Goal: Communication & Community: Ask a question

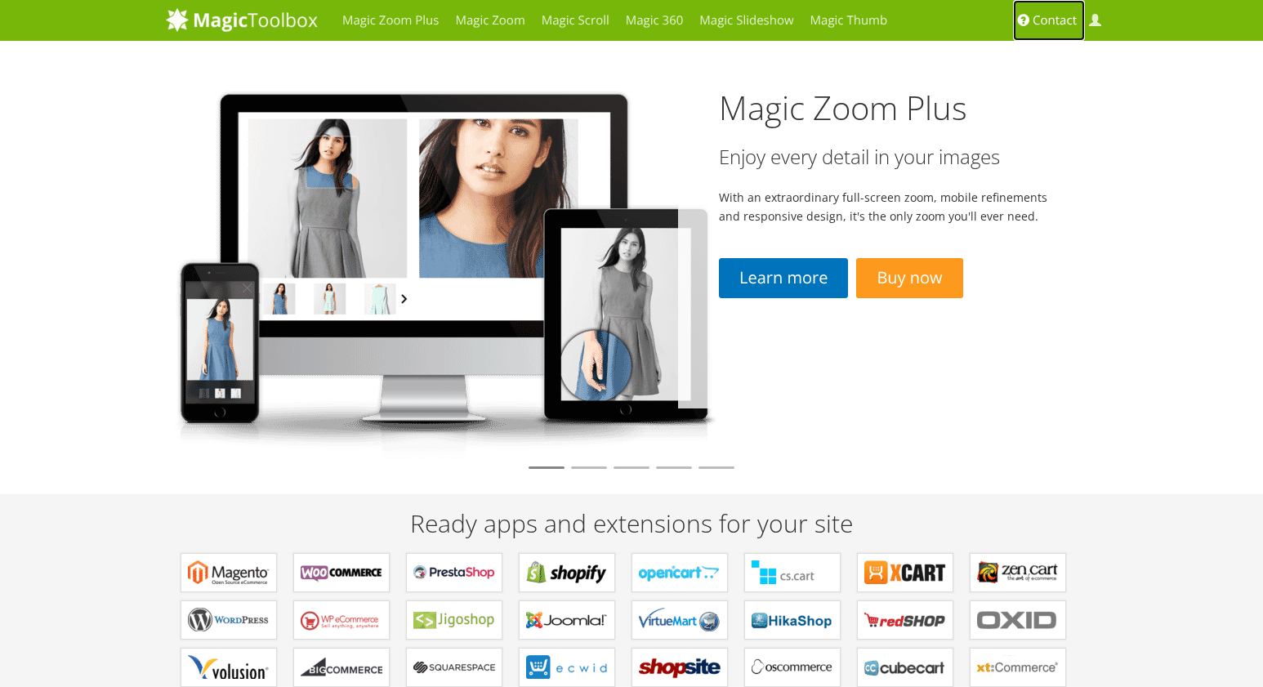
click at [1056, 21] on span "Contact" at bounding box center [1055, 20] width 44 height 16
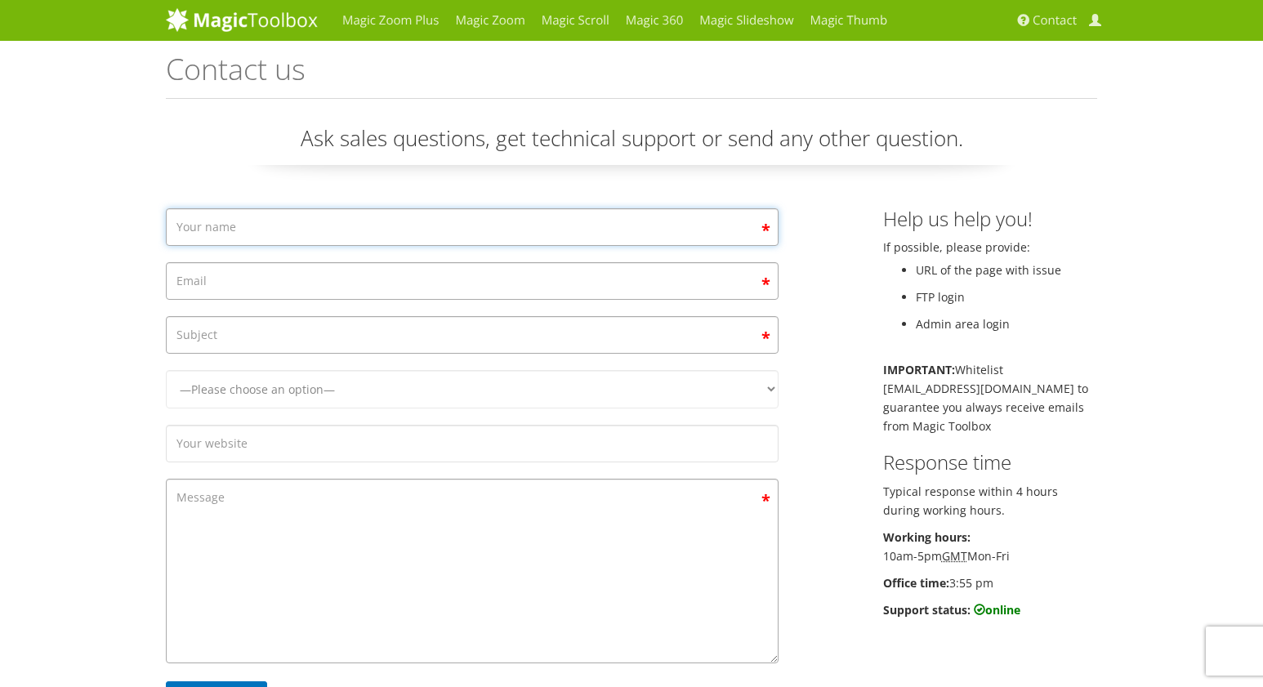
click at [266, 226] on input "Contact form" at bounding box center [472, 227] width 613 height 38
type input "[PERSON_NAME]"
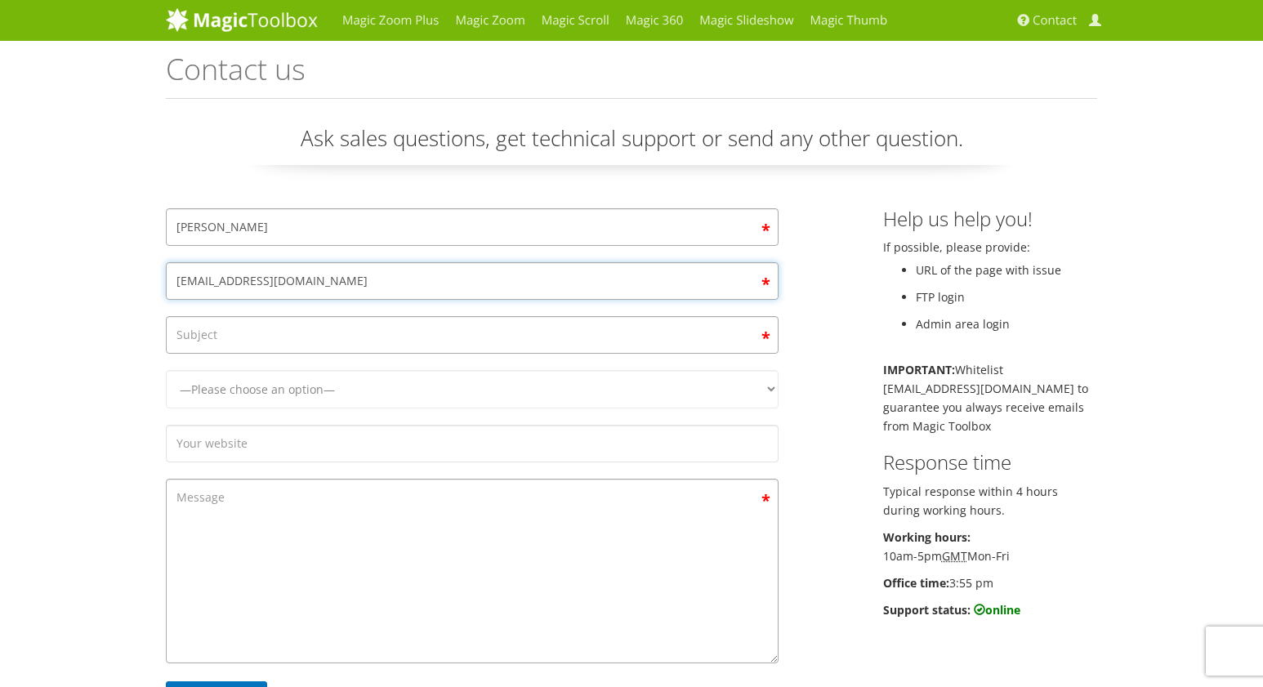
type input "[EMAIL_ADDRESS][DOMAIN_NAME]"
type input "Cancelling Subscription"
select select "Magic Zoom"
click option "Magic Zoom" at bounding box center [0, 0] width 0 height 0
click at [321, 525] on textarea "Contact form" at bounding box center [472, 571] width 613 height 185
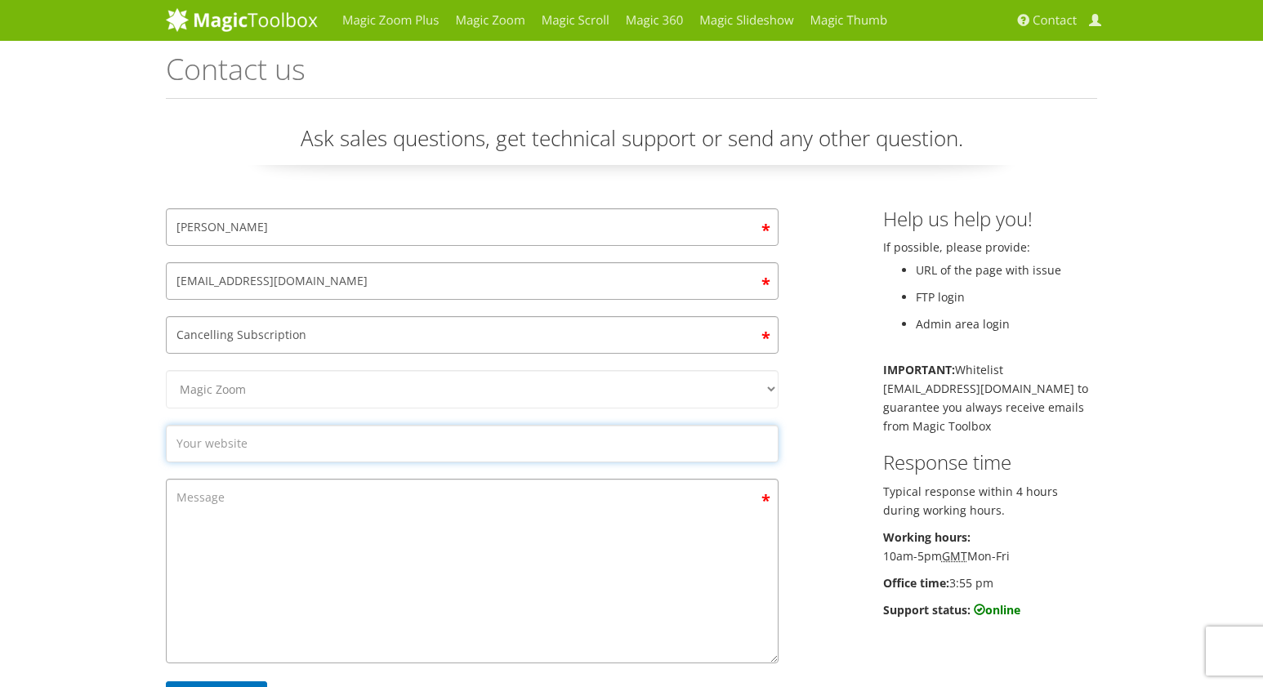
click at [283, 446] on input "Contact form" at bounding box center [472, 444] width 613 height 38
type input "[DOMAIN_NAME]"
drag, startPoint x: 310, startPoint y: 449, endPoint x: 300, endPoint y: 501, distance: 53.4
click at [310, 448] on input "[DOMAIN_NAME]" at bounding box center [472, 444] width 613 height 38
click at [569, 508] on textarea "hello, we used to have a website located at [DOMAIN_NAME]" at bounding box center [472, 571] width 613 height 185
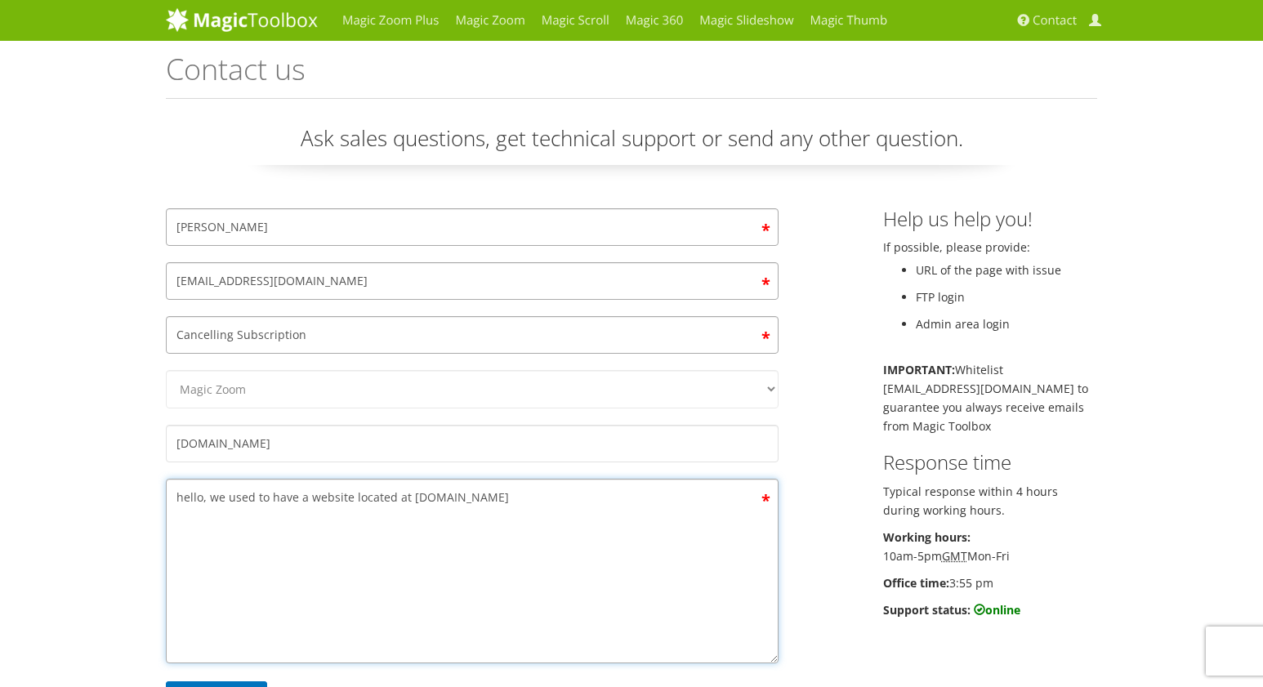
click at [534, 500] on textarea "hello, we used to have a website located at [DOMAIN_NAME]" at bounding box center [472, 571] width 613 height 185
drag, startPoint x: 211, startPoint y: 498, endPoint x: 543, endPoint y: 495, distance: 331.7
click at [541, 494] on textarea "hello, we used to have a website located at [DOMAIN_NAME]" at bounding box center [472, 571] width 613 height 185
click at [556, 495] on textarea "hello, we used to have a website located at [DOMAIN_NAME]" at bounding box center [472, 571] width 613 height 185
drag, startPoint x: 508, startPoint y: 493, endPoint x: 167, endPoint y: 475, distance: 341.2
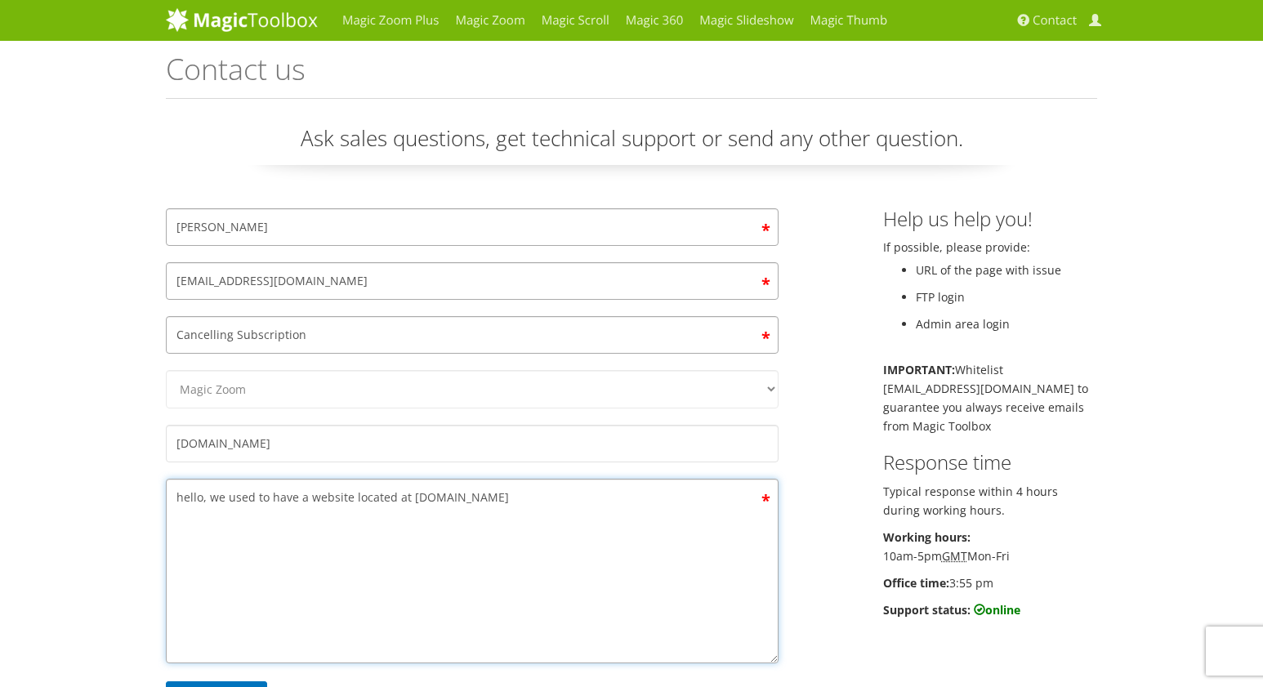
click at [168, 479] on textarea "hello, we used to have a website located at [DOMAIN_NAME]" at bounding box center [472, 571] width 613 height 185
click at [522, 494] on textarea "hello, we used to have a website located at [DOMAIN_NAME]" at bounding box center [472, 571] width 613 height 185
drag, startPoint x: 378, startPoint y: 490, endPoint x: 76, endPoint y: 454, distance: 304.4
click at [166, 479] on textarea "hello, we used to have a website located at [DOMAIN_NAME]" at bounding box center [472, 571] width 613 height 185
click at [588, 497] on textarea "hello, we used to have a website located at [DOMAIN_NAME]" at bounding box center [472, 571] width 613 height 185
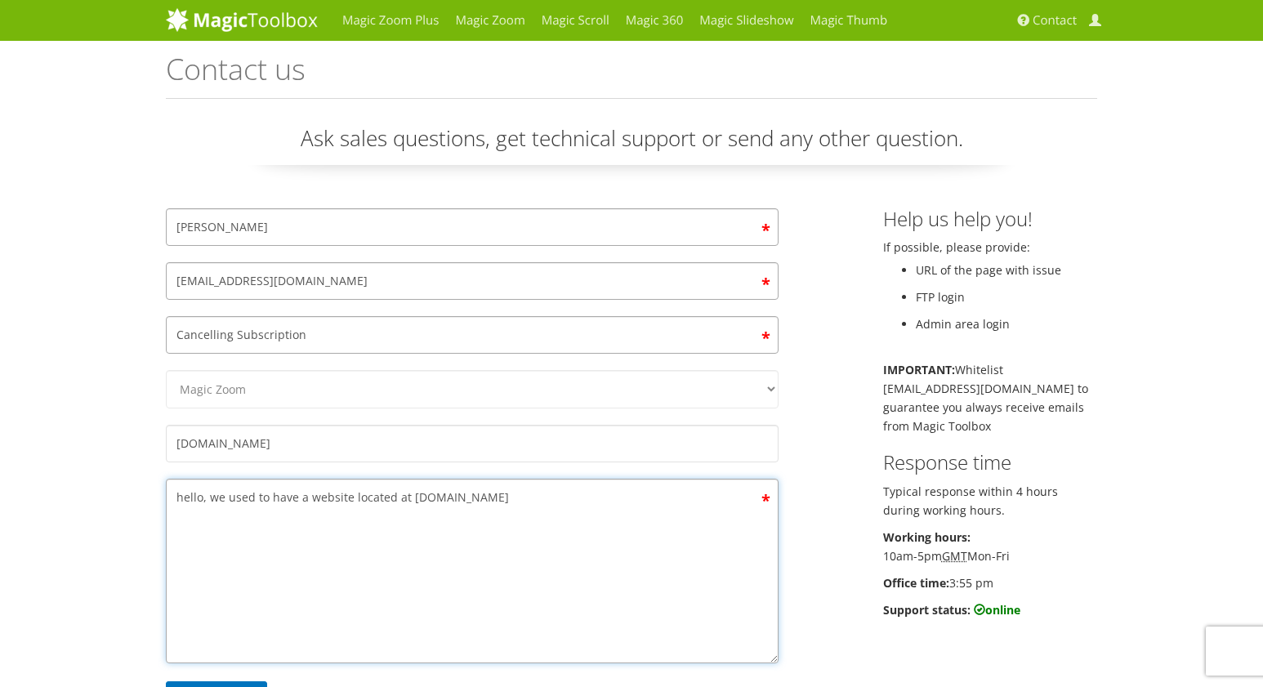
drag, startPoint x: 408, startPoint y: 488, endPoint x: 37, endPoint y: 449, distance: 373.0
click at [166, 479] on textarea "hello, we used to have a website located at [DOMAIN_NAME]" at bounding box center [472, 571] width 613 height 185
click at [551, 499] on textarea "hello, we used to have a website located at [DOMAIN_NAME]" at bounding box center [472, 571] width 613 height 185
drag, startPoint x: 33, startPoint y: 466, endPoint x: 0, endPoint y: 462, distance: 32.8
click at [166, 479] on textarea "hello, we used to have a website located at [DOMAIN_NAME]" at bounding box center [472, 571] width 613 height 185
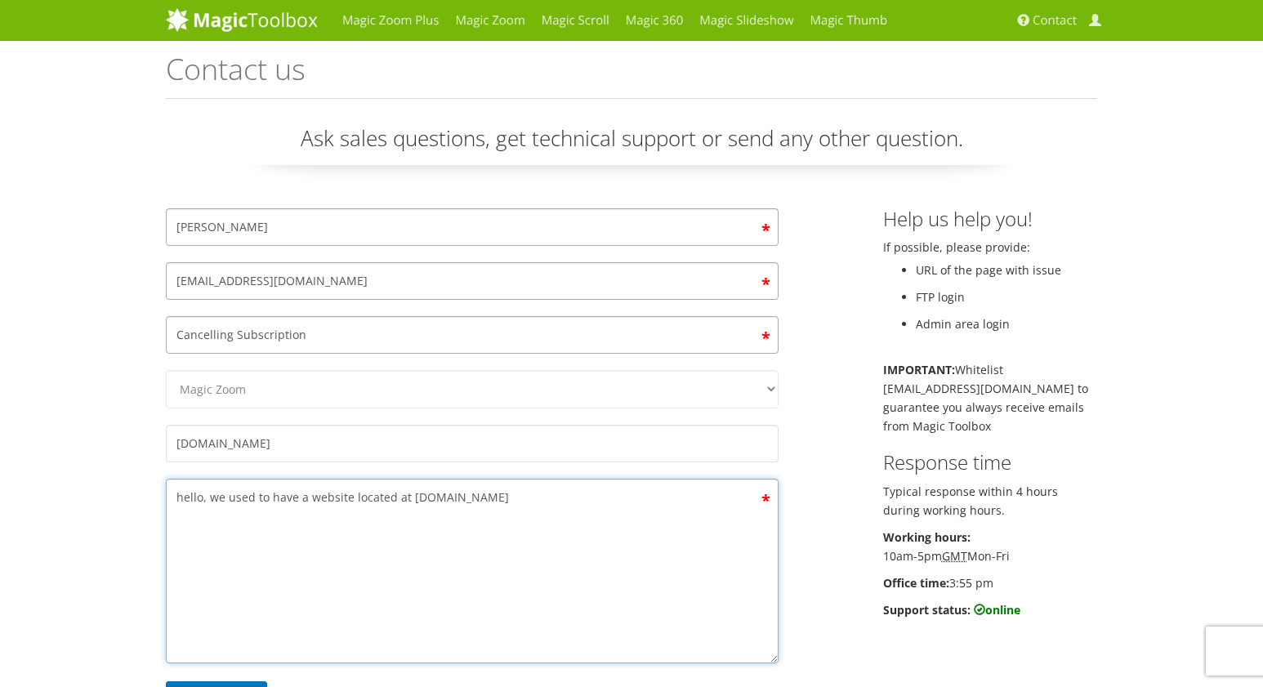
click at [685, 519] on textarea "hello, we used to have a website located at [DOMAIN_NAME]" at bounding box center [472, 571] width 613 height 185
drag, startPoint x: 509, startPoint y: 494, endPoint x: 492, endPoint y: 496, distance: 17.2
click at [492, 496] on textarea "hello, we used to have a website located at [DOMAIN_NAME]" at bounding box center [472, 571] width 613 height 185
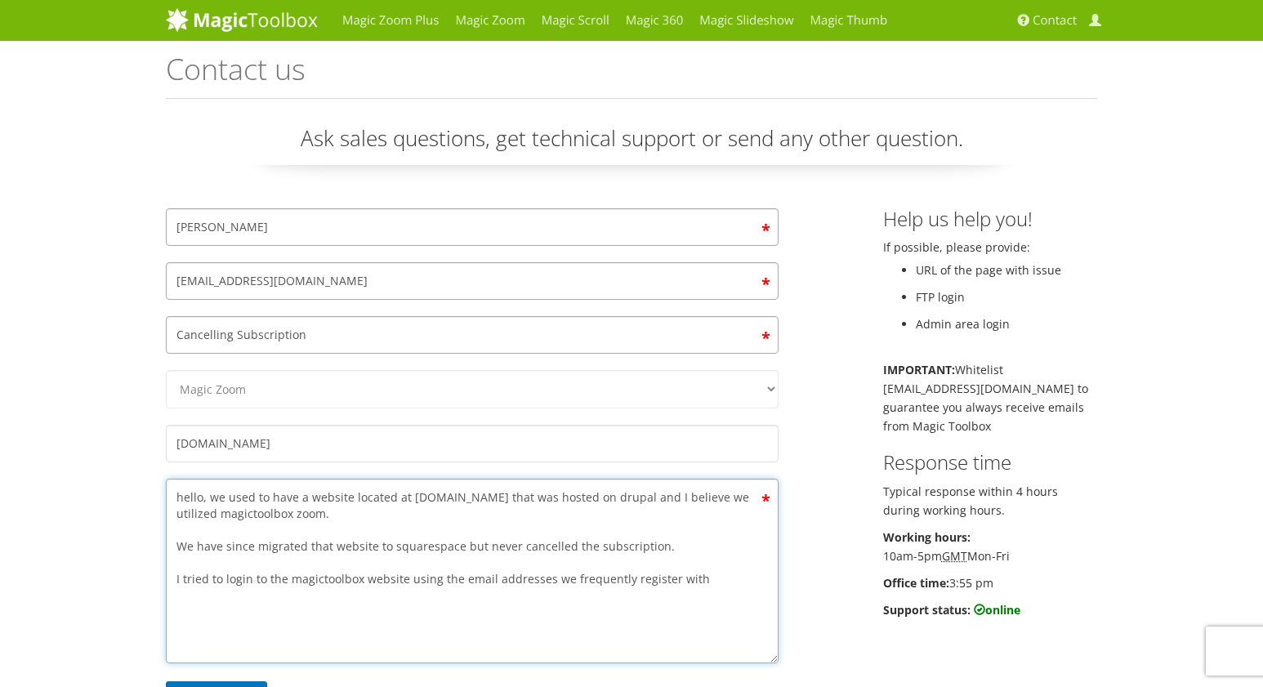
click at [462, 543] on textarea "hello, we used to have a website located at [DOMAIN_NAME] that was hosted on dr…" at bounding box center [472, 571] width 613 height 185
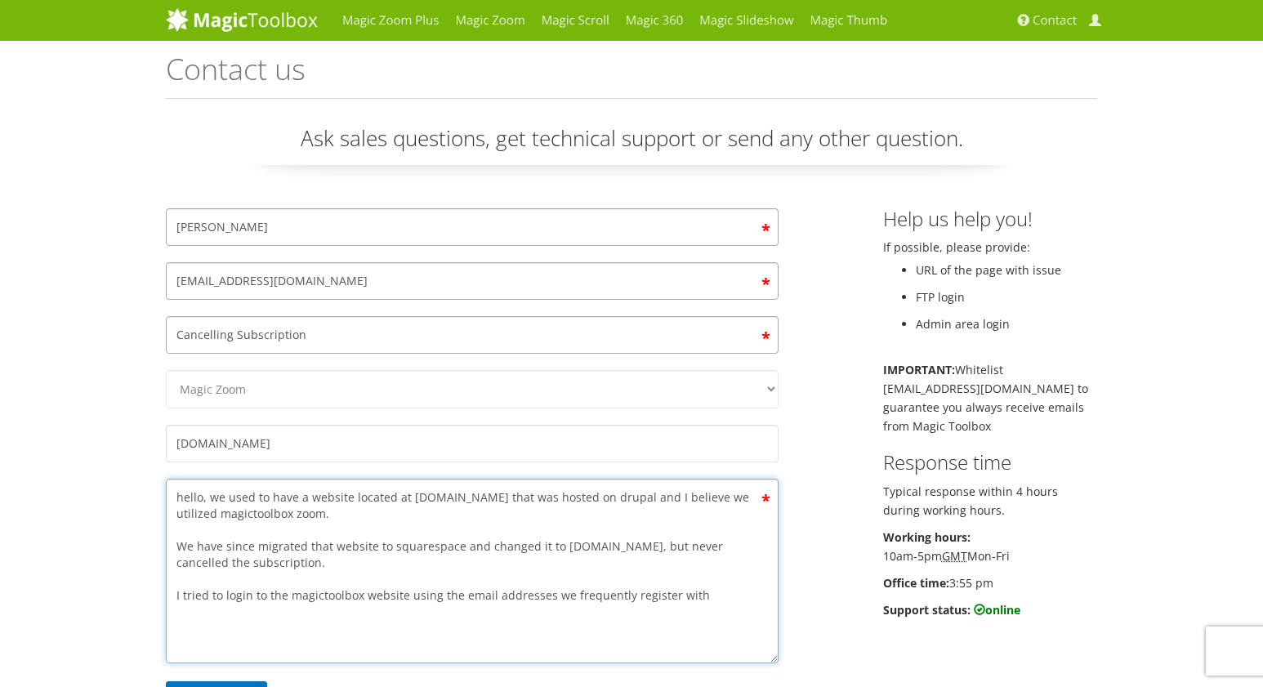
scroll to position [21, 0]
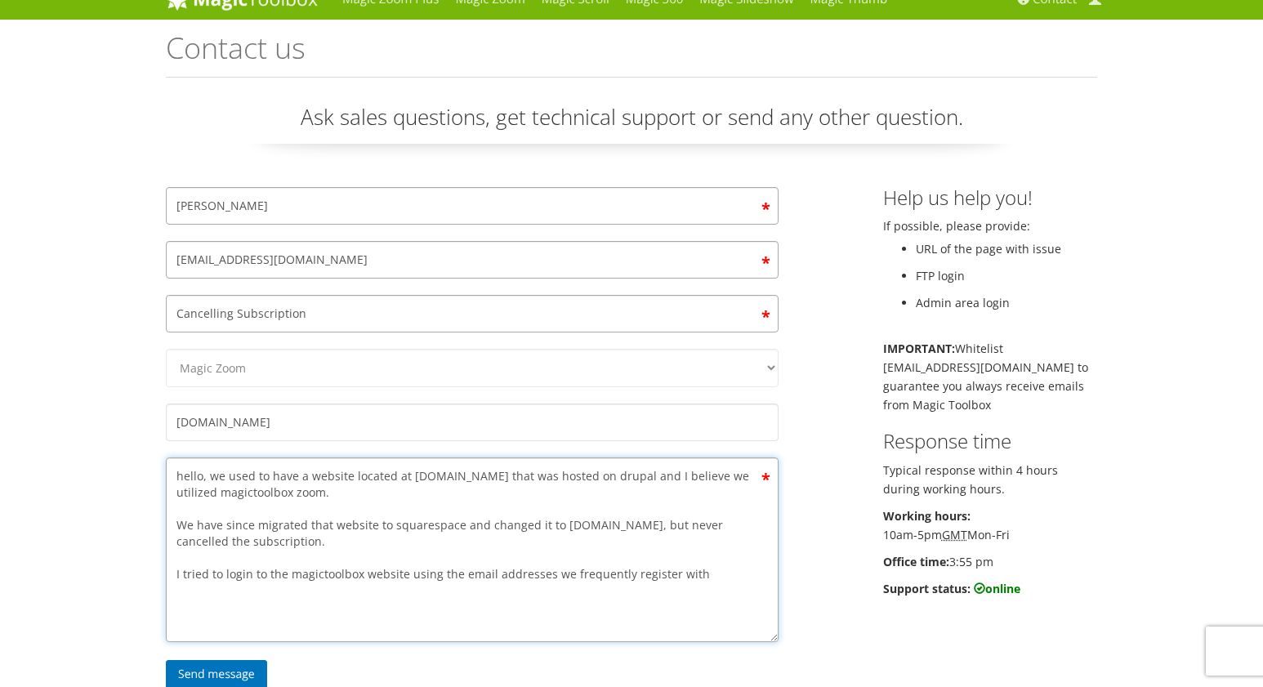
click at [735, 569] on textarea "hello, we used to have a website located at [DOMAIN_NAME] that was hosted on dr…" at bounding box center [472, 550] width 613 height 185
click at [236, 578] on textarea "hello, we used to have a website located at [DOMAIN_NAME] that was hosted on dr…" at bounding box center [472, 550] width 613 height 185
click at [646, 592] on textarea "hello, we used to have a website located at [DOMAIN_NAME] that was hosted on dr…" at bounding box center [472, 550] width 613 height 185
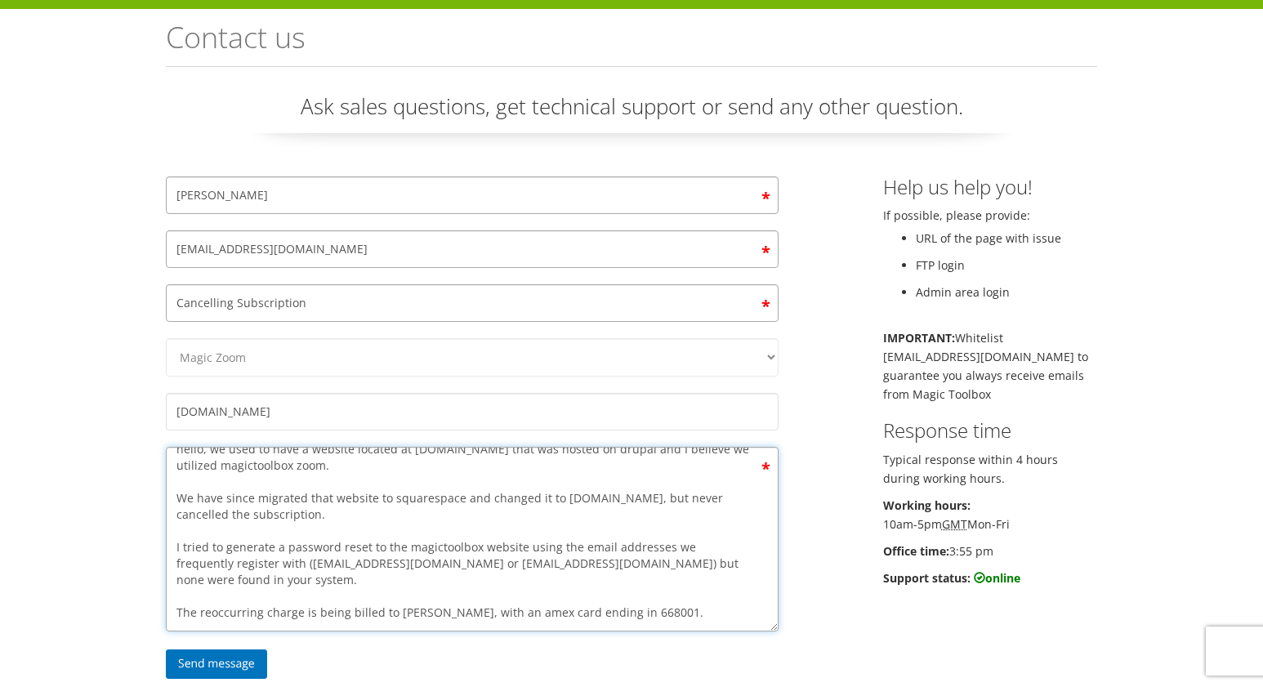
scroll to position [42, 0]
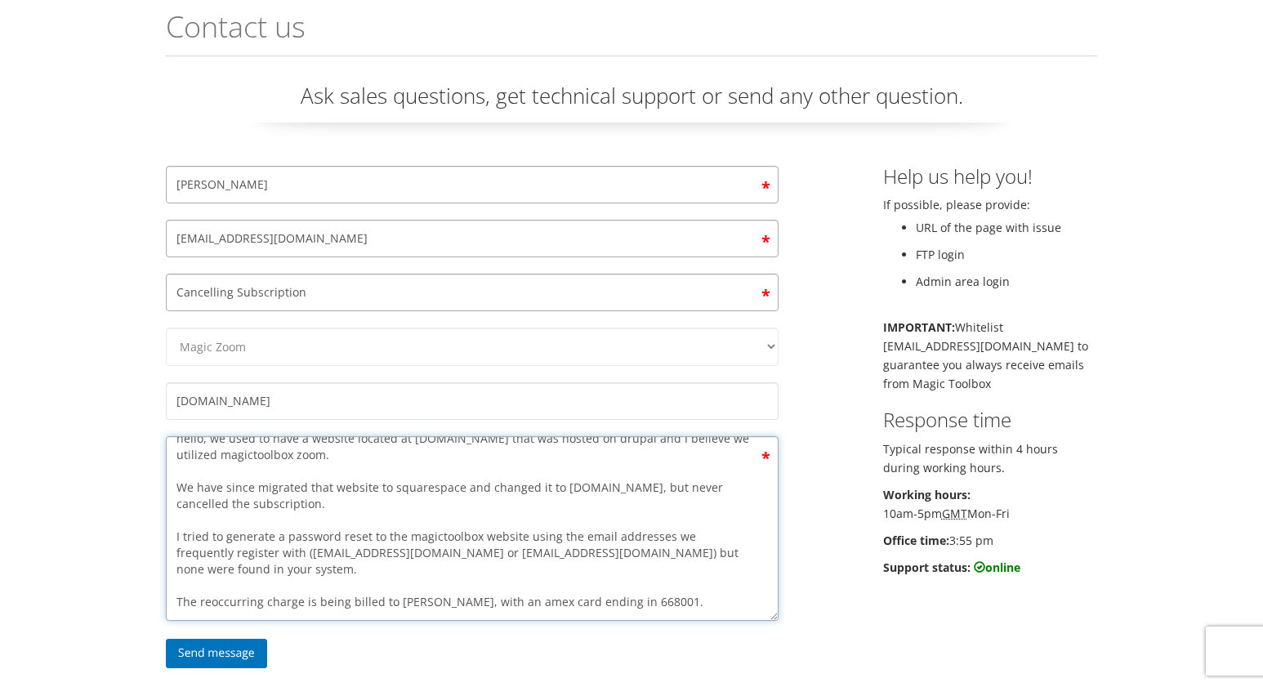
click at [645, 569] on textarea "hello, we used to have a website located at [DOMAIN_NAME] that was hosted on dr…" at bounding box center [472, 528] width 613 height 185
paste textarea "661105"
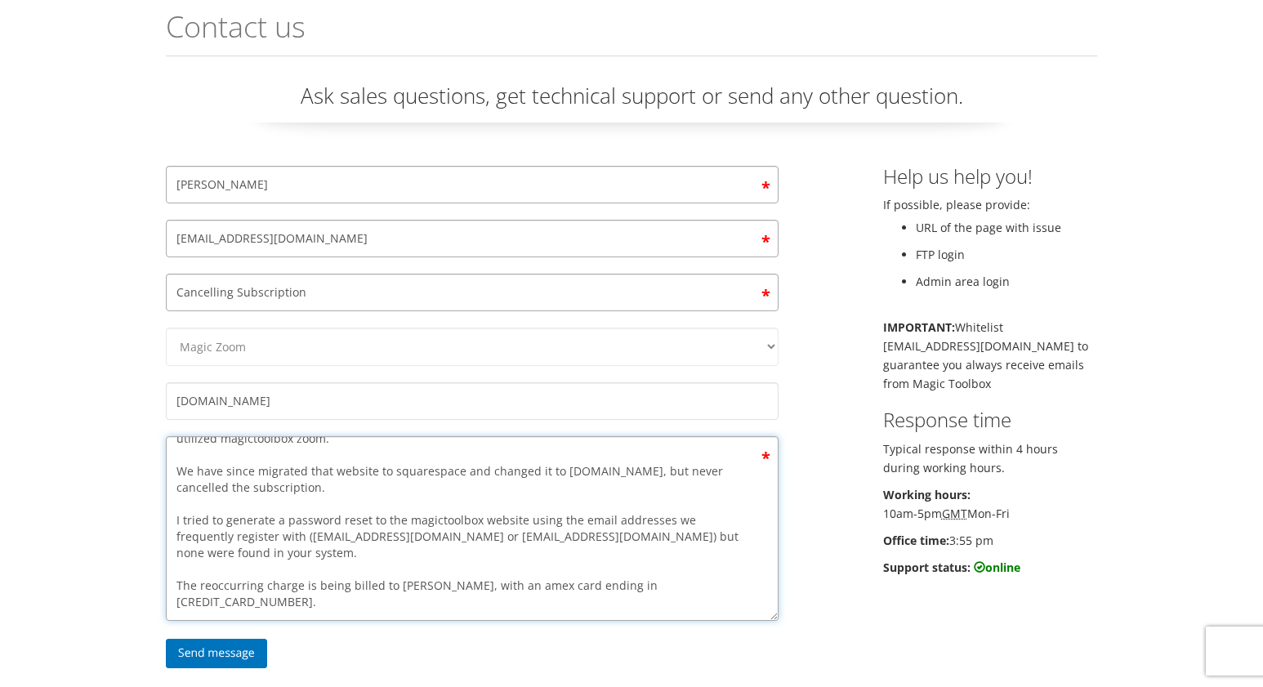
click at [647, 569] on textarea "hello, we used to have a website located at [DOMAIN_NAME] that was hosted on dr…" at bounding box center [472, 528] width 613 height 185
paste textarea "1105"
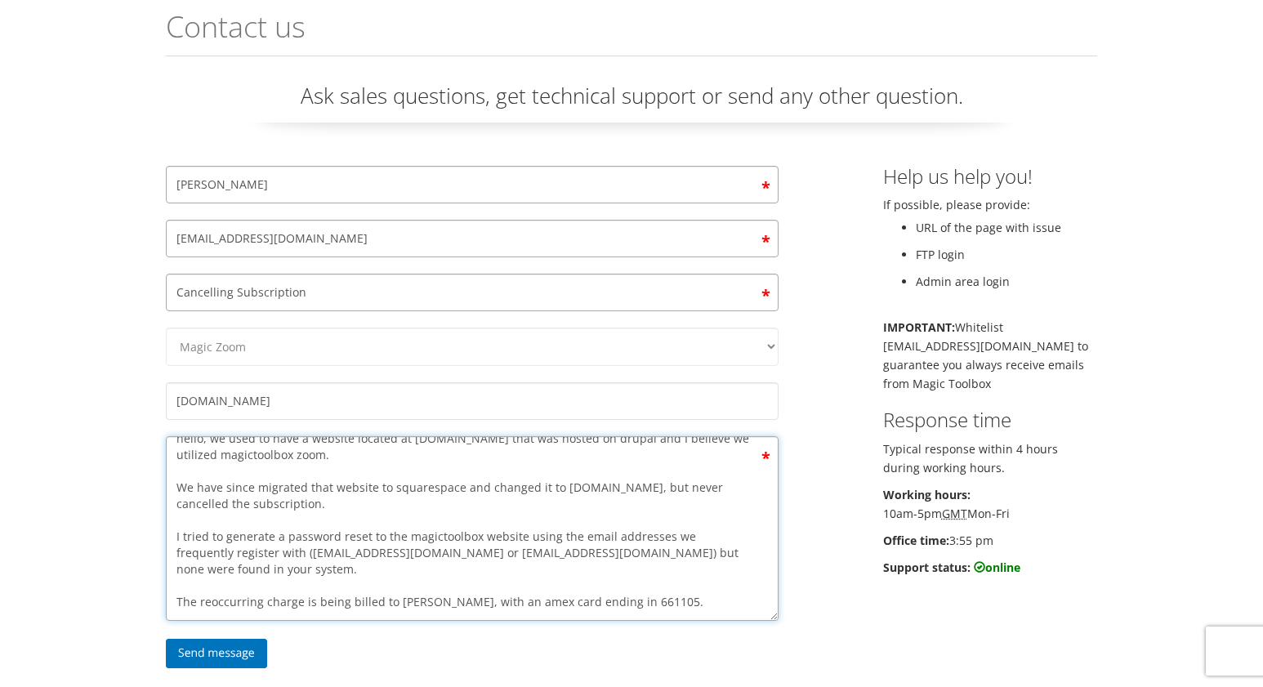
drag, startPoint x: 465, startPoint y: 570, endPoint x: 391, endPoint y: 570, distance: 73.5
click at [391, 570] on textarea "hello, we used to have a website located at [DOMAIN_NAME] that was hosted on dr…" at bounding box center [472, 528] width 613 height 185
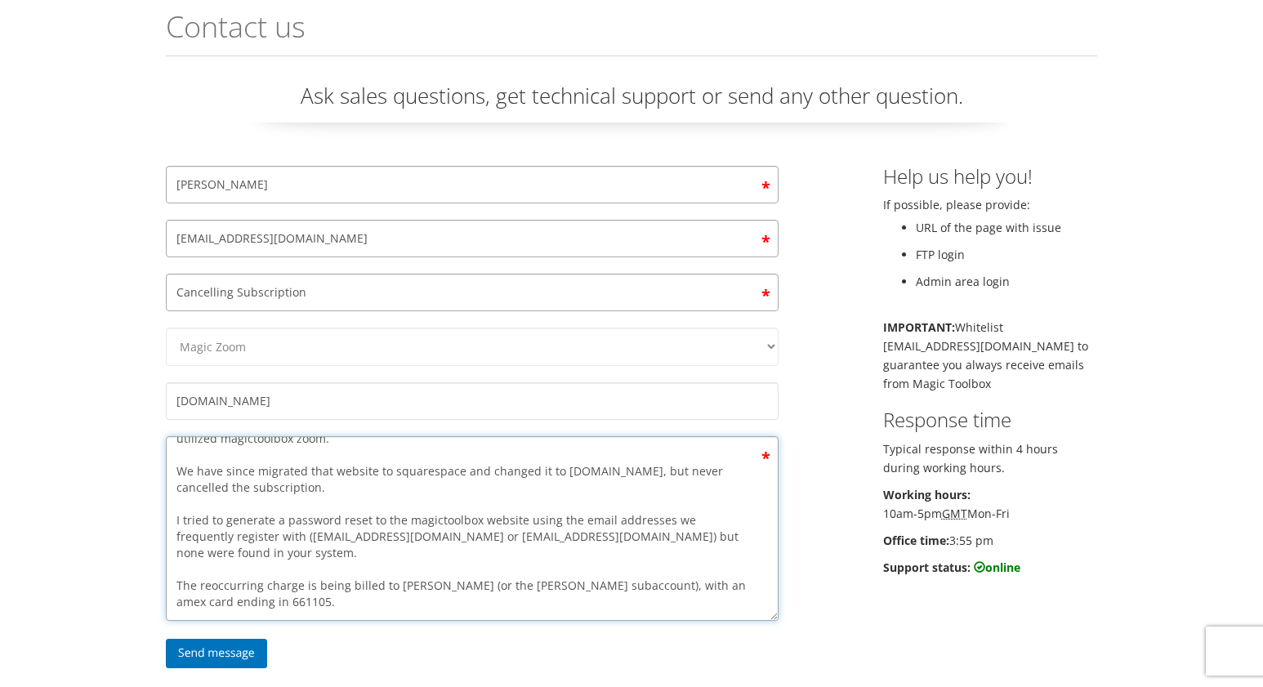
click at [373, 586] on textarea "hello, we used to have a website located at [DOMAIN_NAME] that was hosted on dr…" at bounding box center [472, 528] width 613 height 185
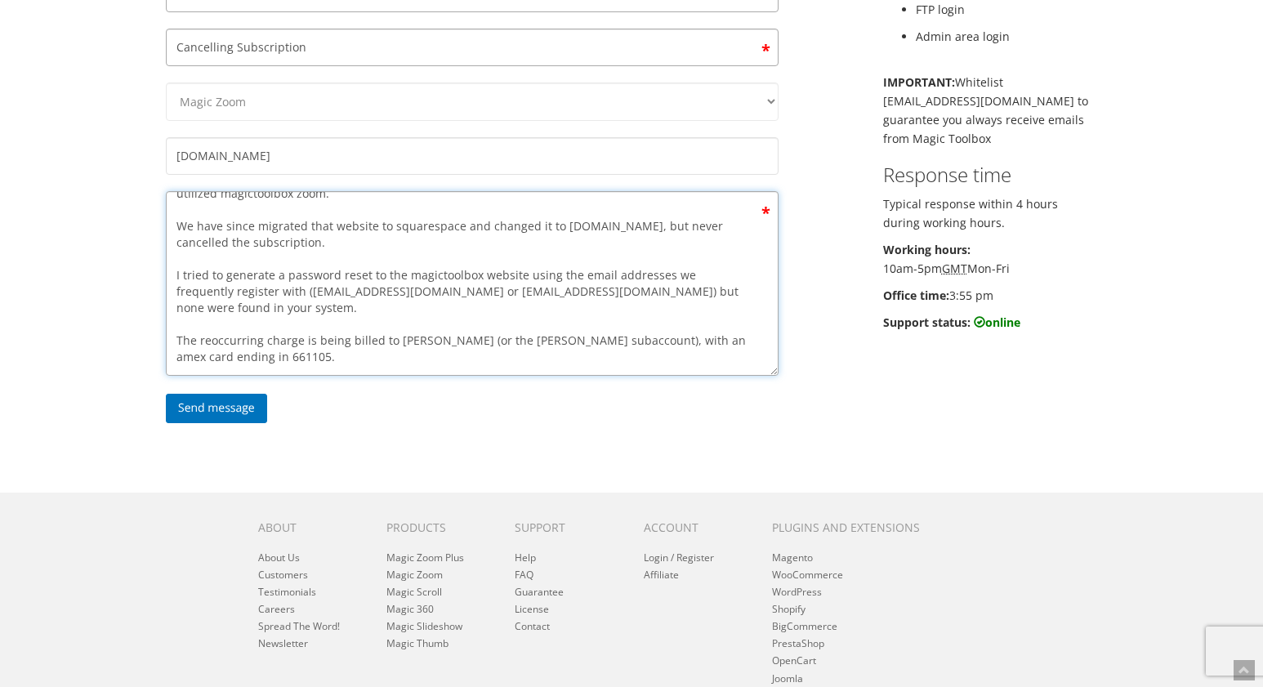
scroll to position [0, 0]
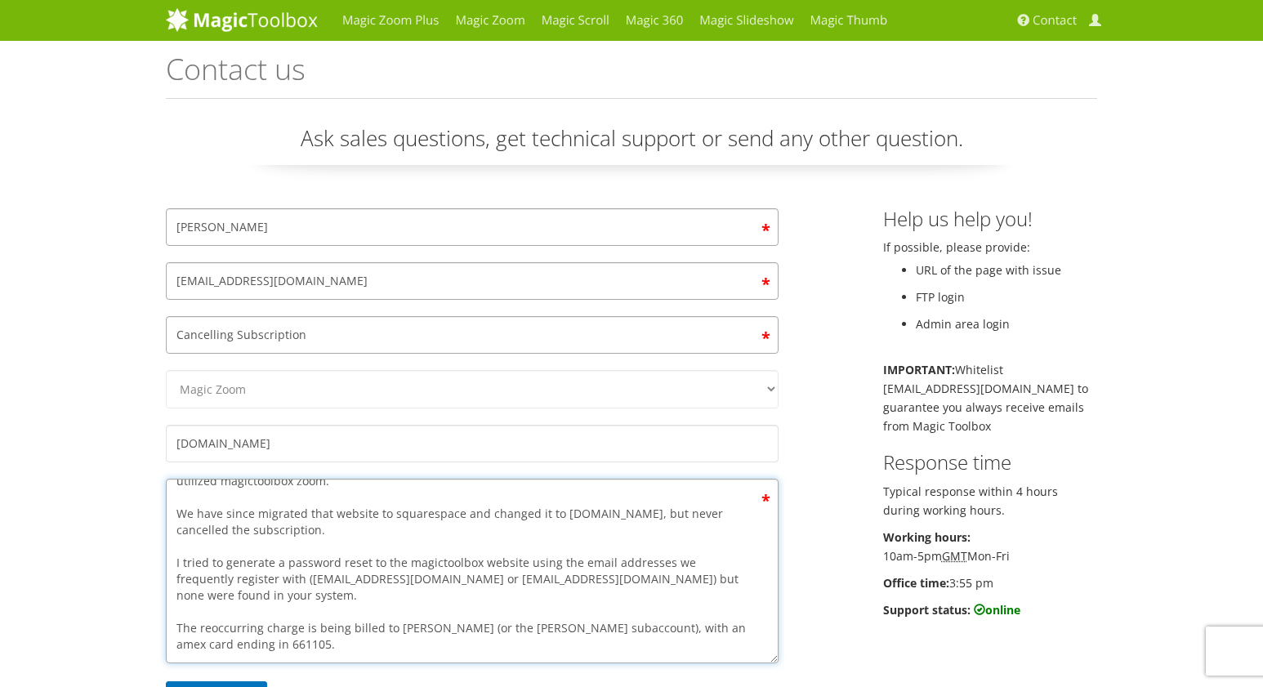
drag, startPoint x: 238, startPoint y: 636, endPoint x: 221, endPoint y: 638, distance: 16.4
click at [237, 636] on textarea "hello, we used to have a website located at [DOMAIN_NAME] that was hosted on dr…" at bounding box center [472, 571] width 613 height 185
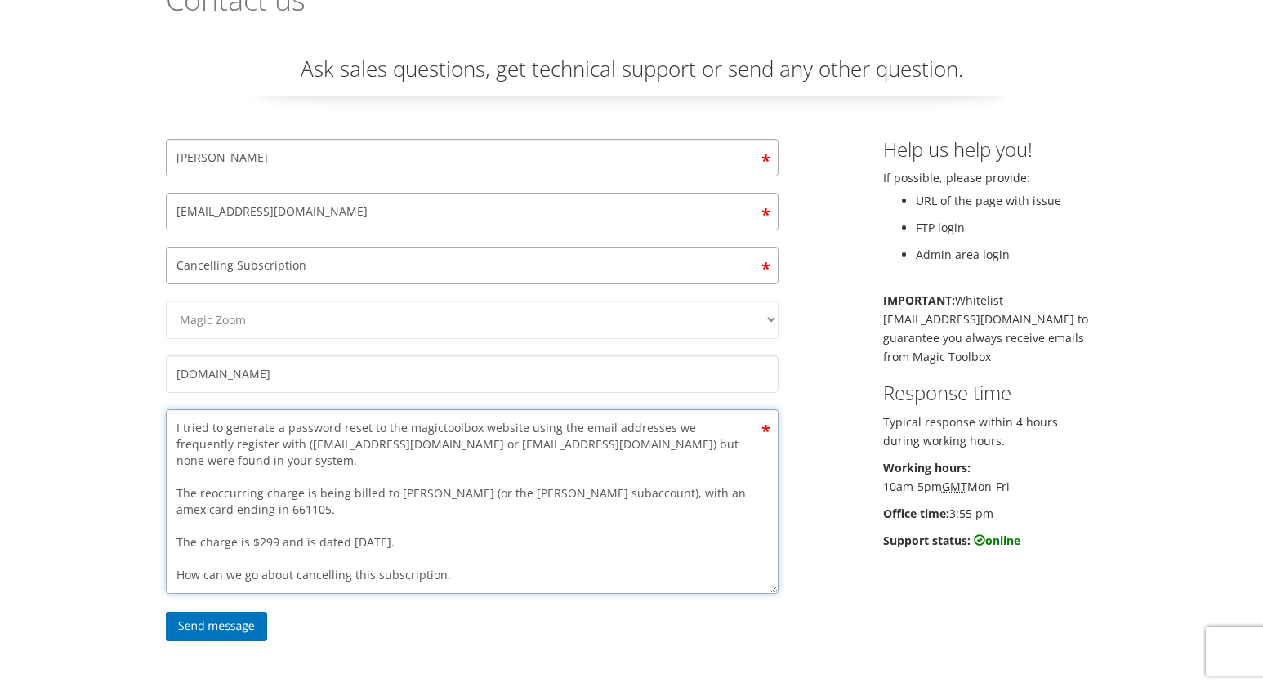
scroll to position [127, 0]
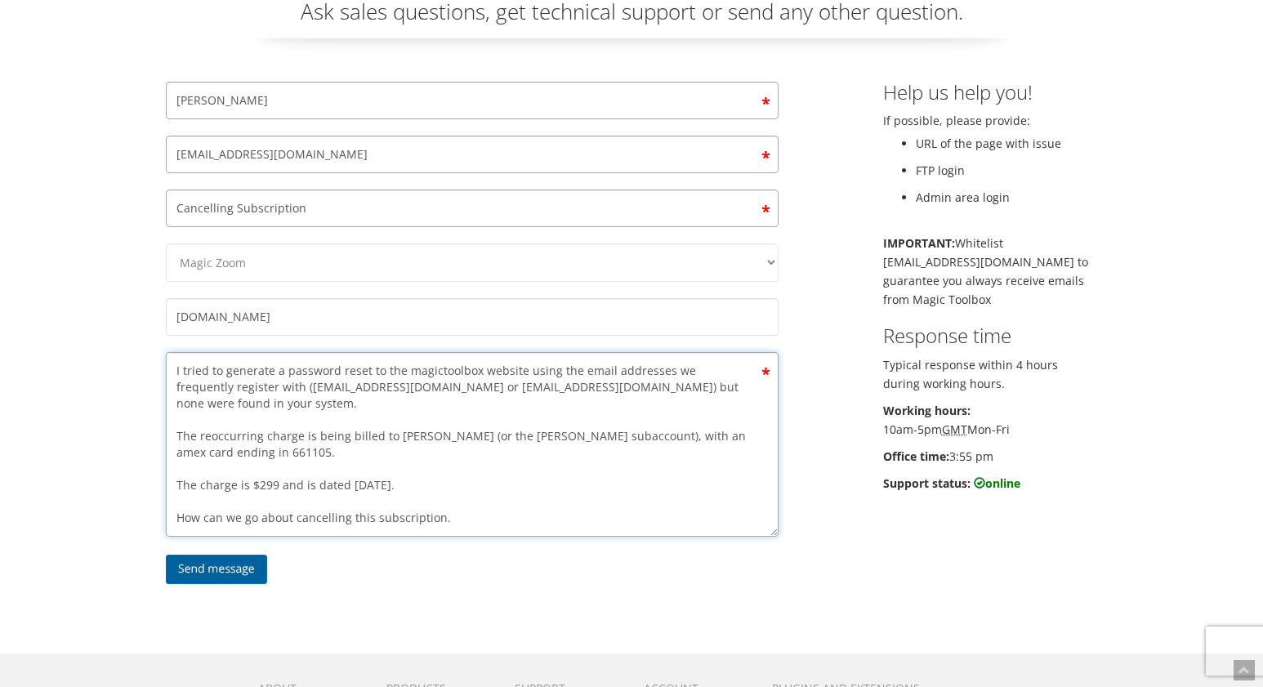
type textarea "hello, we used to have a website located at [DOMAIN_NAME] that was hosted on dr…"
click at [226, 566] on input "Send message" at bounding box center [216, 569] width 101 height 29
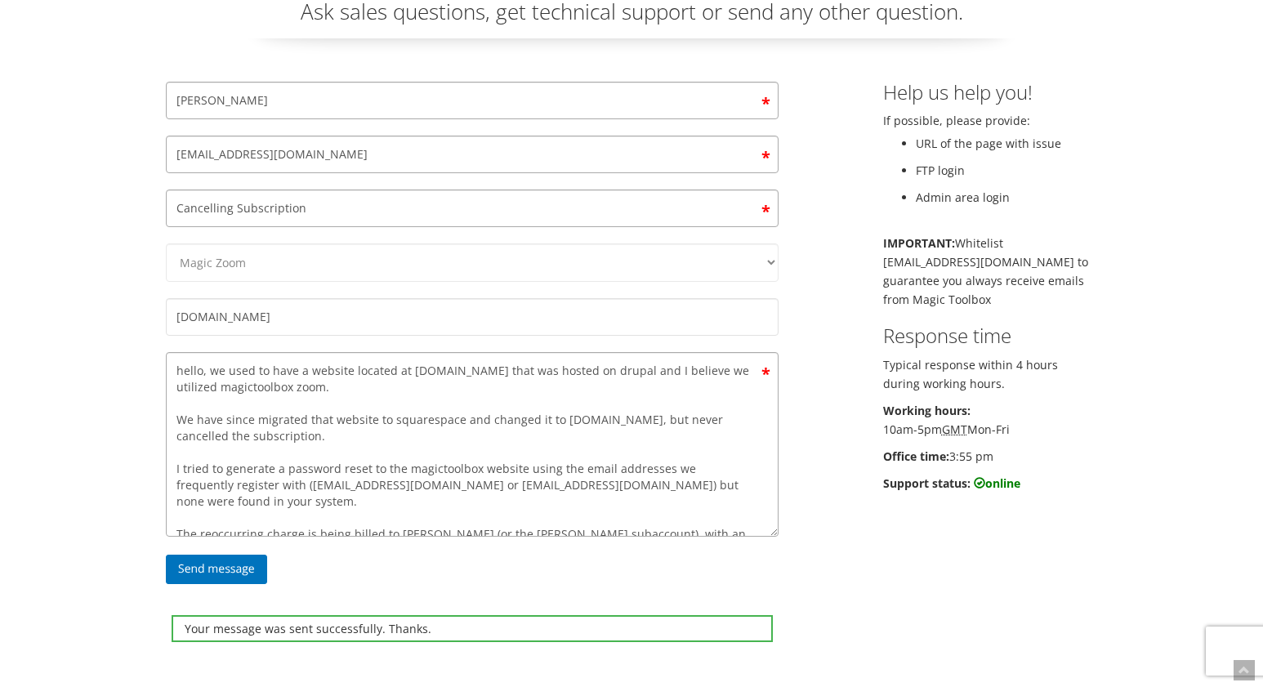
scroll to position [0, 0]
